Goal: Entertainment & Leisure: Browse casually

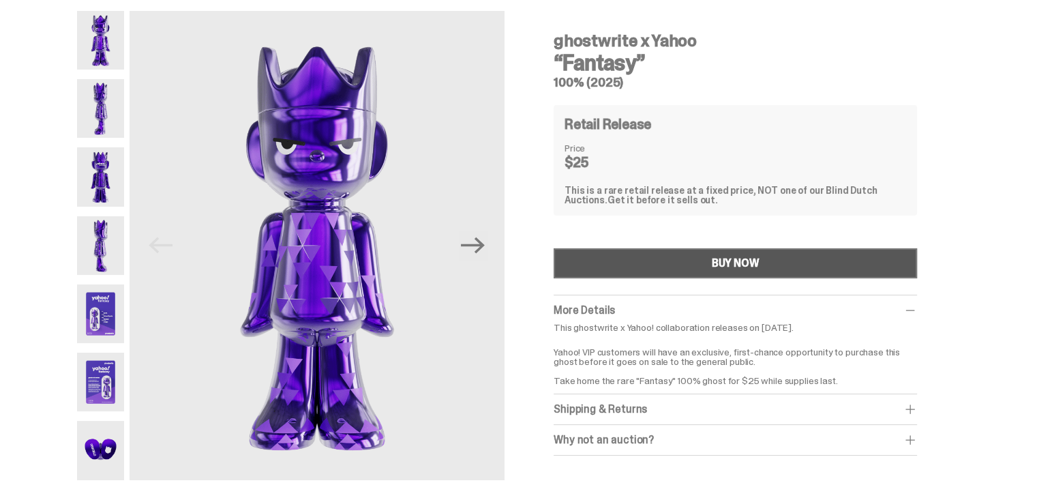
scroll to position [68, 0]
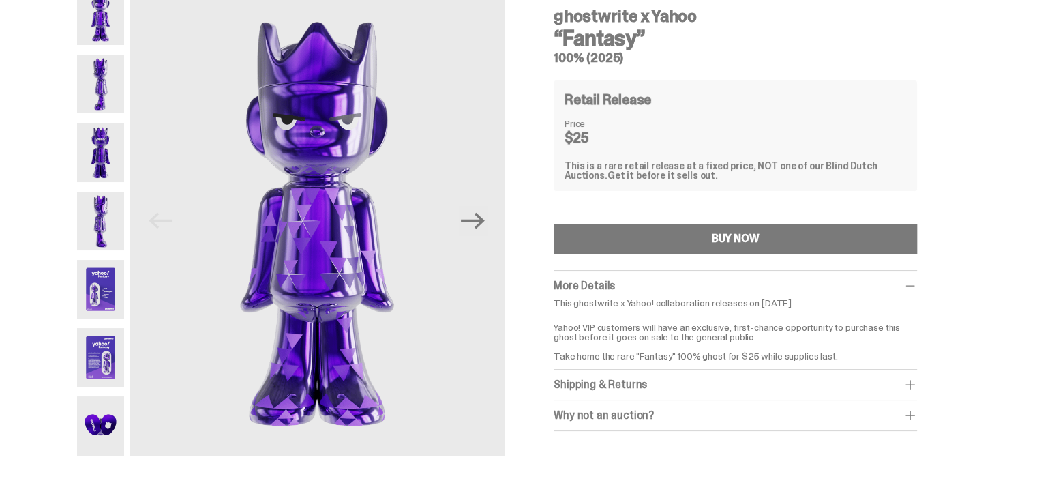
click at [99, 372] on img at bounding box center [100, 357] width 47 height 59
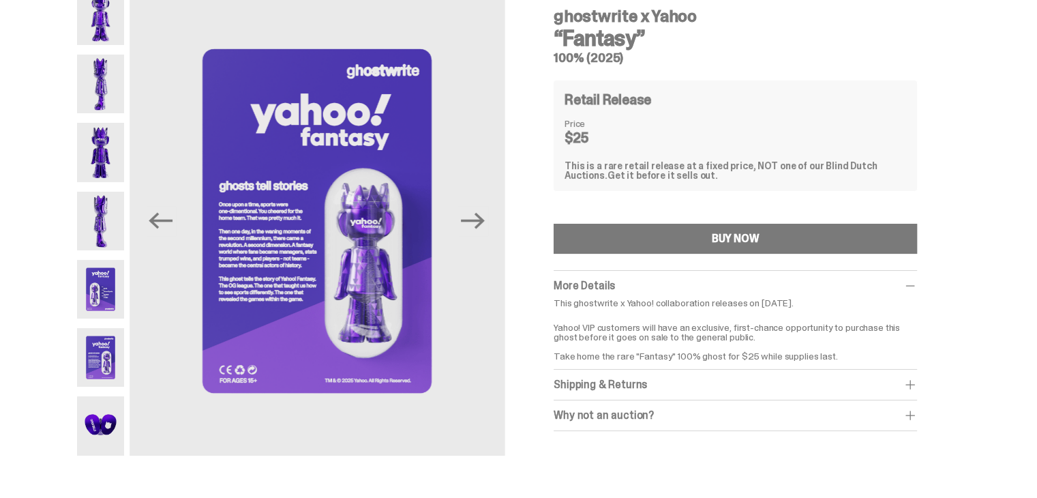
click at [98, 419] on img at bounding box center [100, 425] width 47 height 59
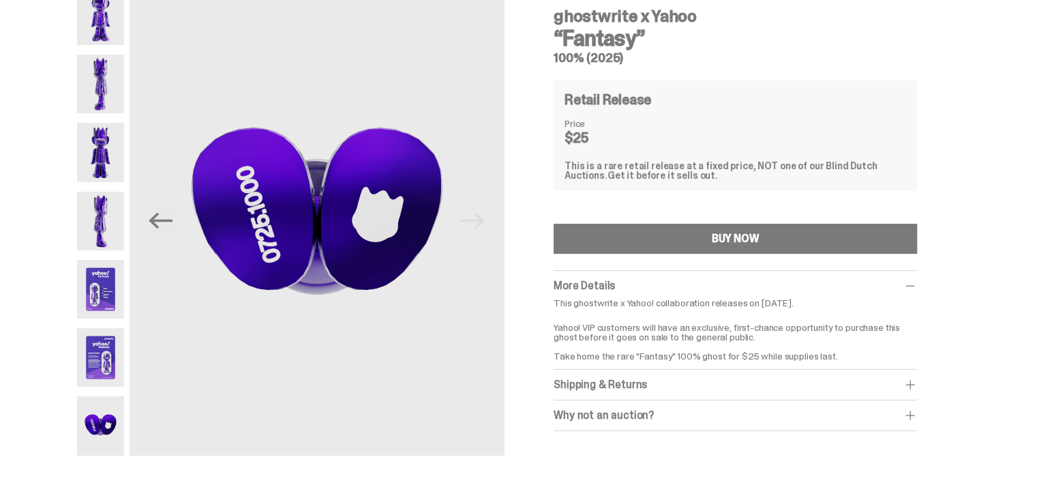
click at [108, 276] on img at bounding box center [100, 289] width 47 height 59
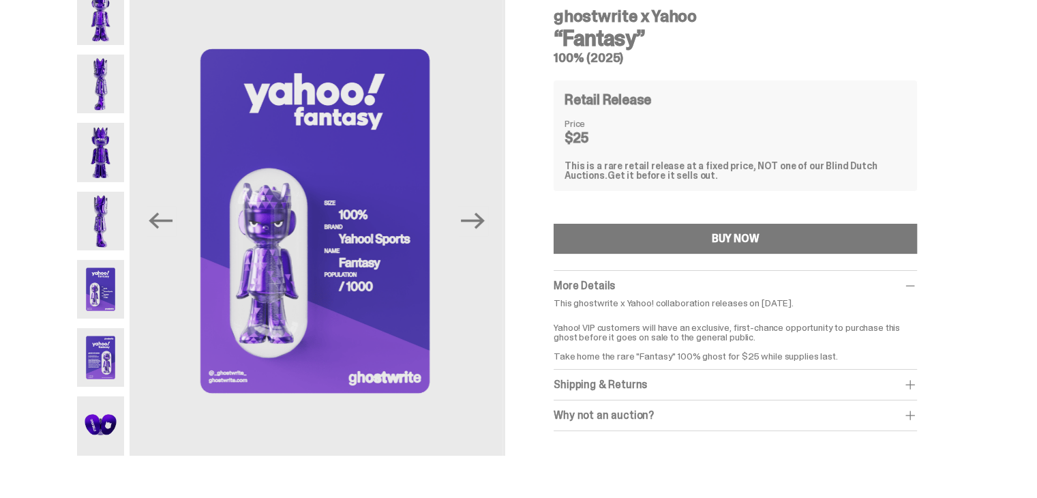
click at [98, 228] on img at bounding box center [100, 221] width 47 height 59
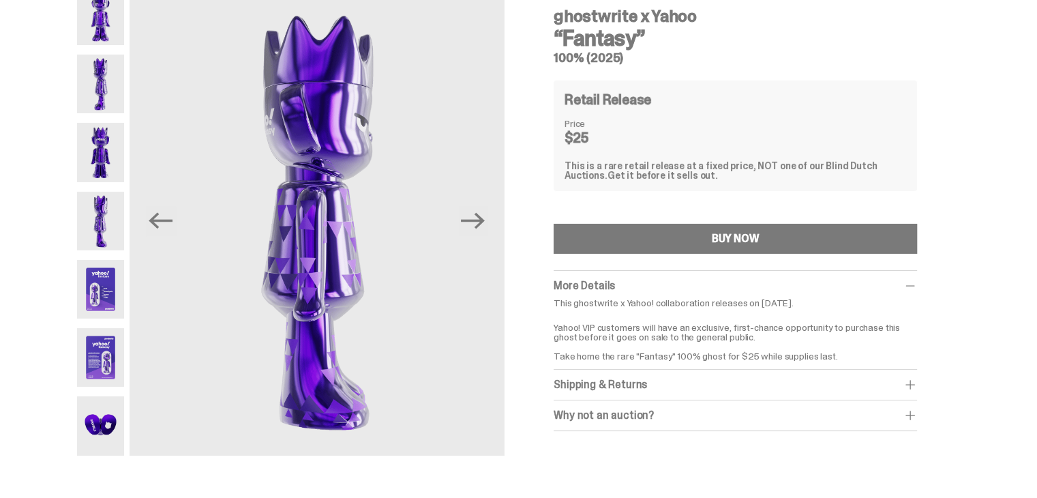
click at [110, 151] on img at bounding box center [100, 152] width 47 height 59
